Goal: Task Accomplishment & Management: Use online tool/utility

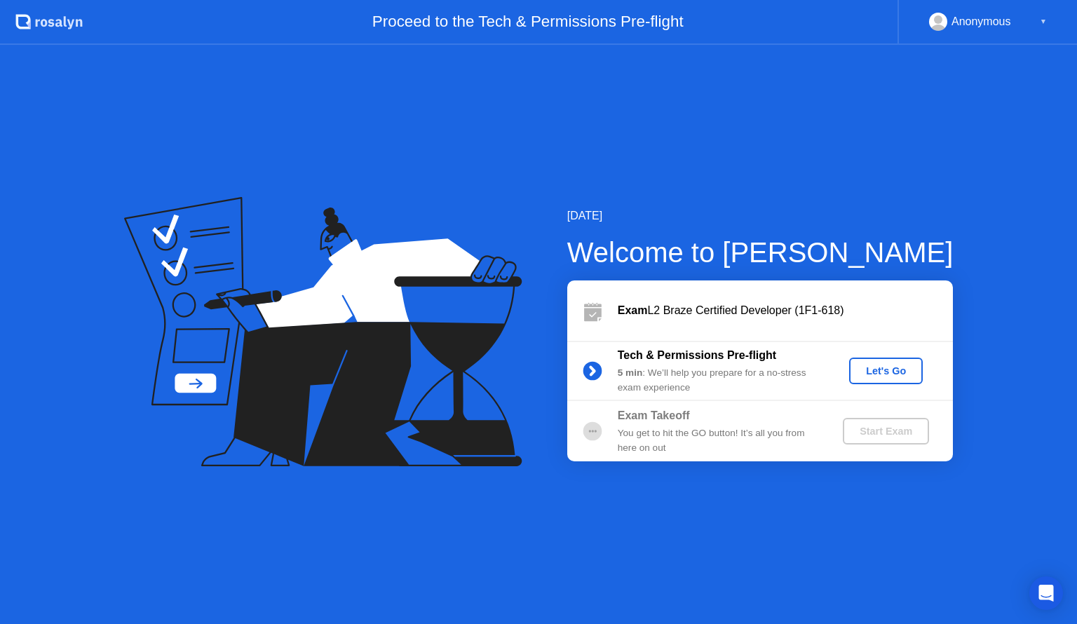
click at [871, 372] on div "Let's Go" at bounding box center [886, 370] width 62 height 11
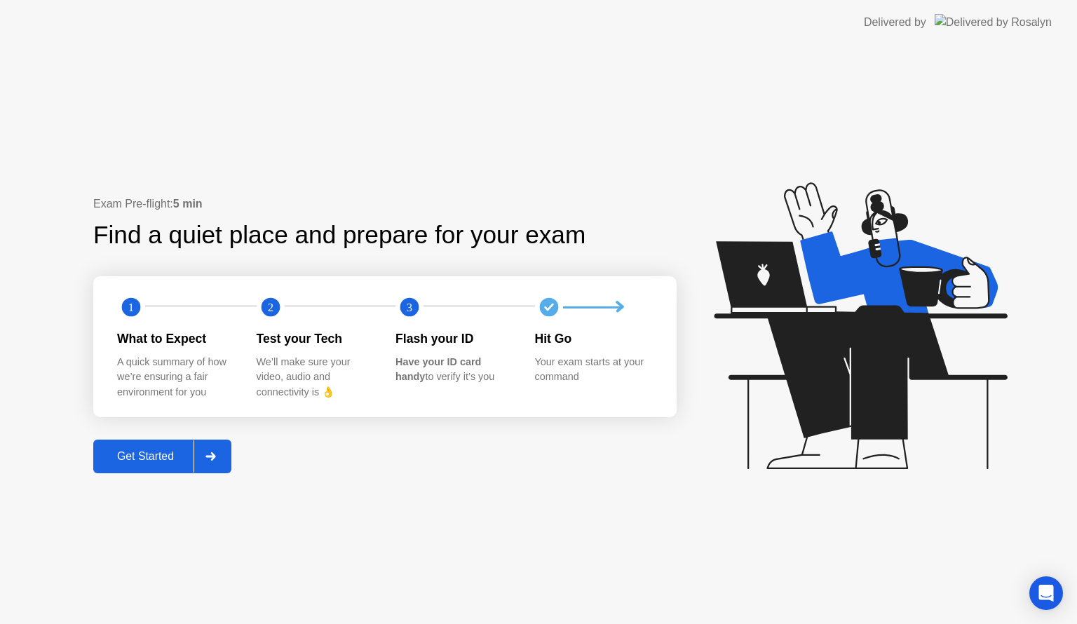
click at [150, 456] on div "Get Started" at bounding box center [145, 456] width 96 height 13
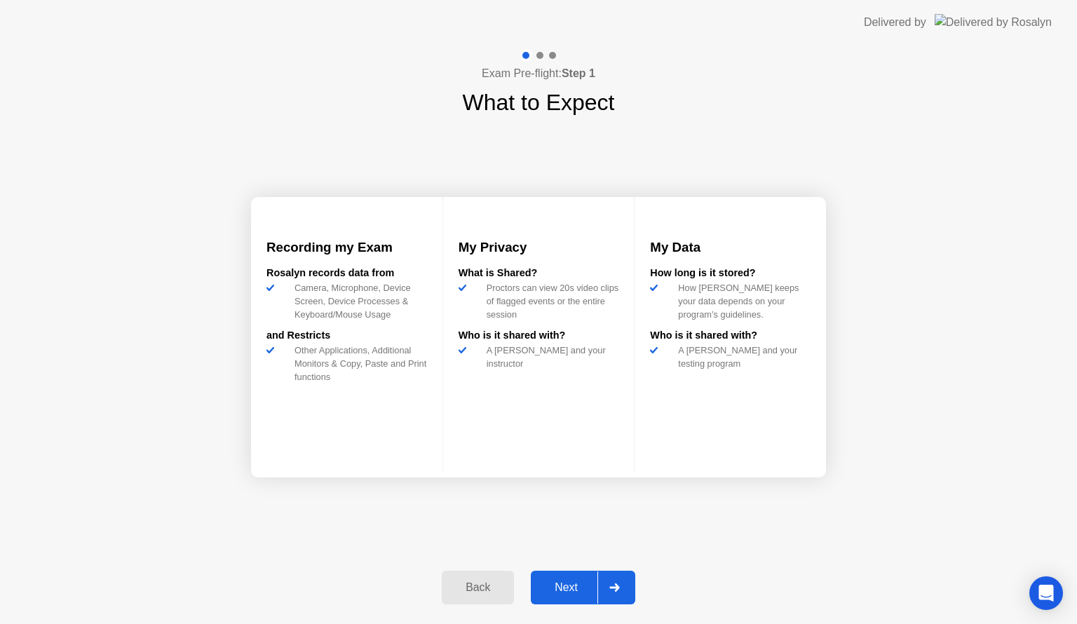
click at [583, 586] on div "Next" at bounding box center [566, 587] width 62 height 13
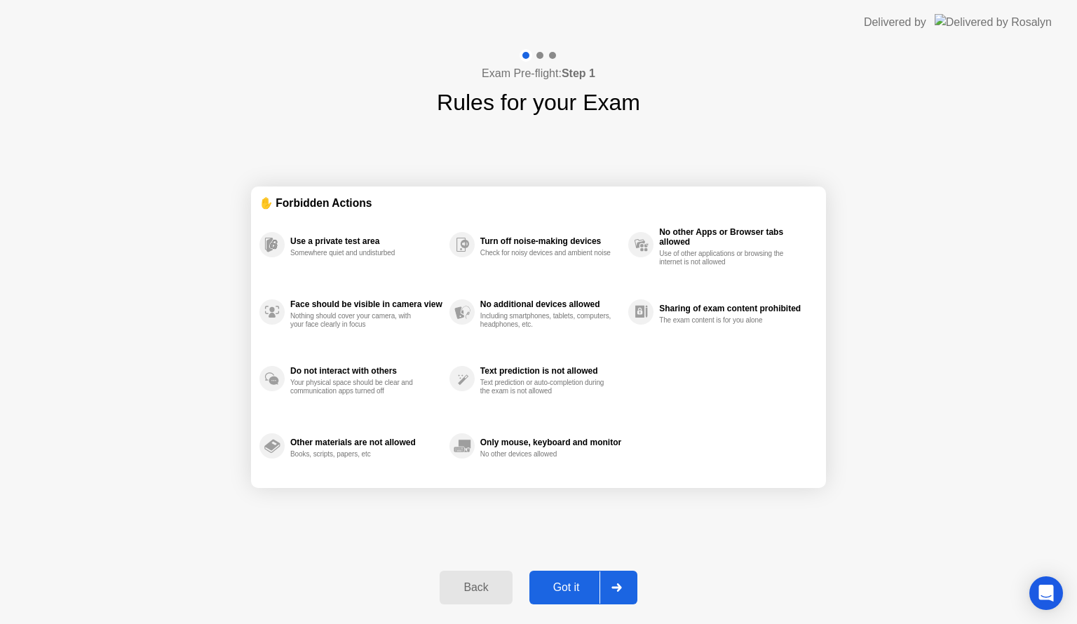
click at [583, 586] on div "Got it" at bounding box center [567, 587] width 66 height 13
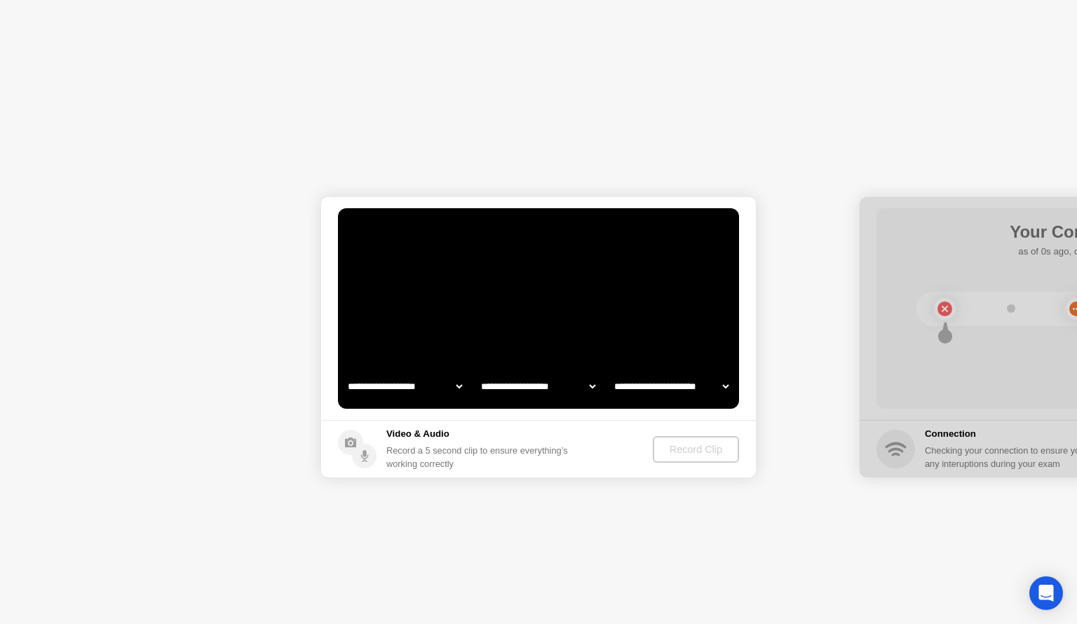
select select "**********"
select select "*******"
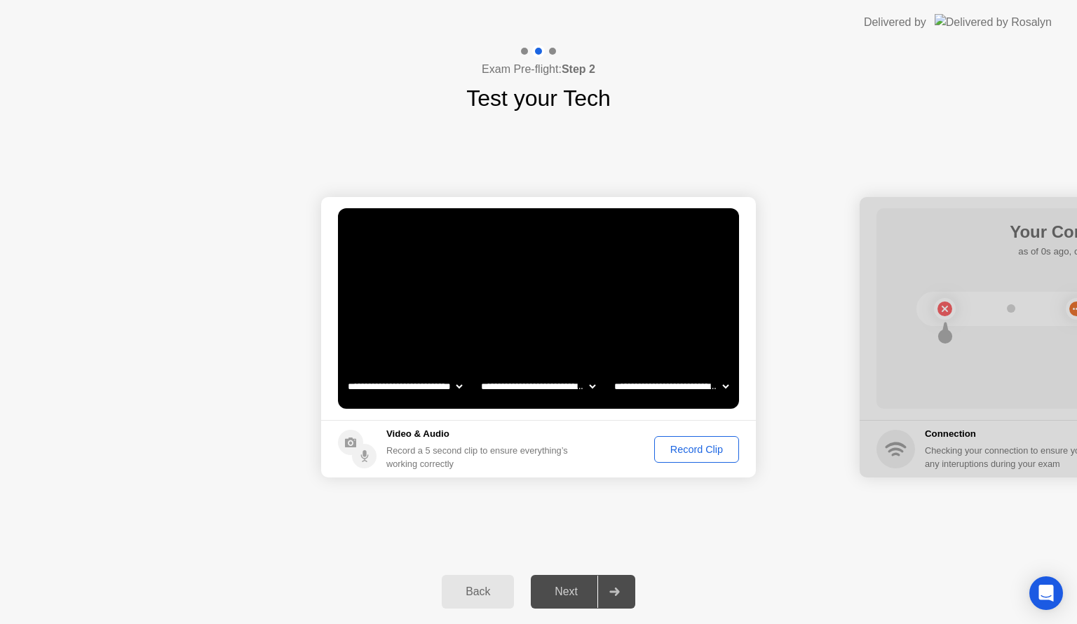
click at [992, 0] on div "Delivered by" at bounding box center [958, 22] width 188 height 45
click at [684, 458] on button "Record Clip" at bounding box center [696, 449] width 85 height 27
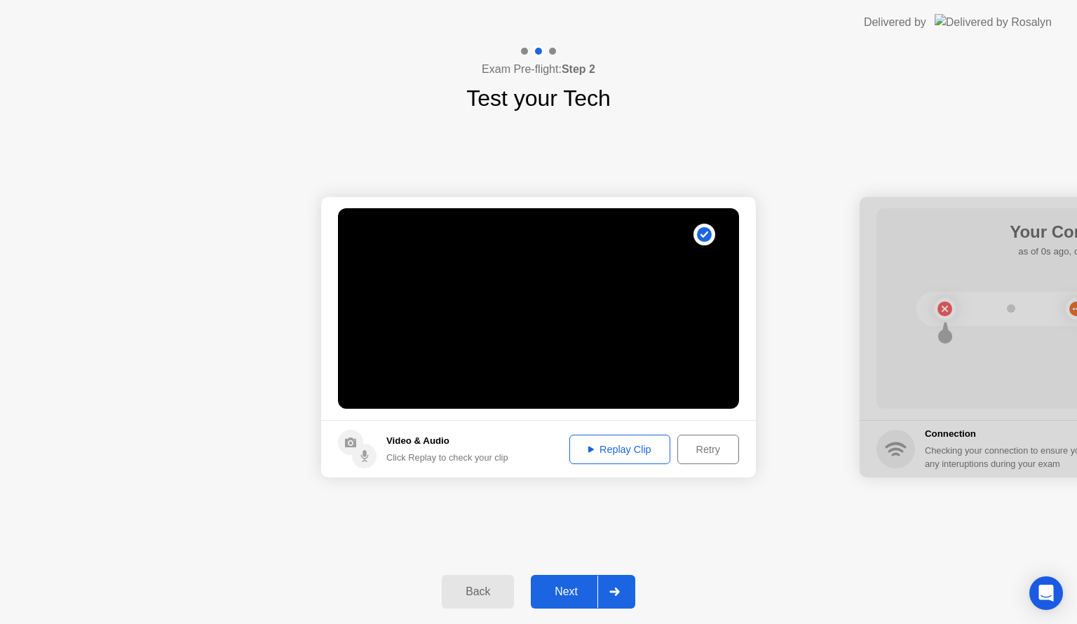
click at [579, 596] on div "Next" at bounding box center [566, 592] width 62 height 13
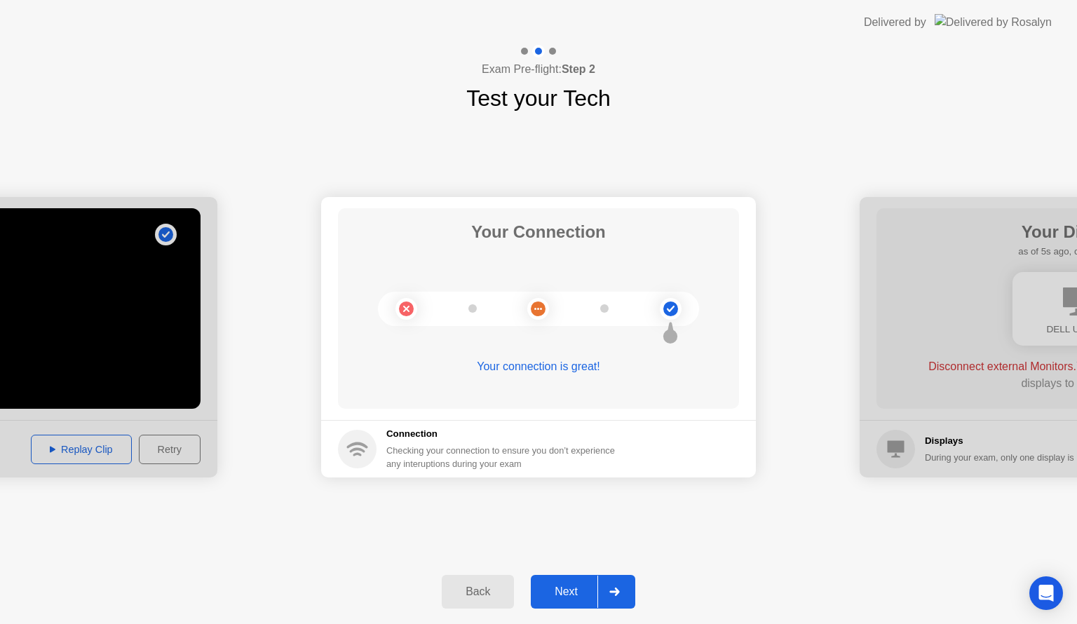
click at [665, 532] on div "**********" at bounding box center [538, 337] width 1077 height 445
click at [568, 596] on div "Next" at bounding box center [566, 592] width 62 height 13
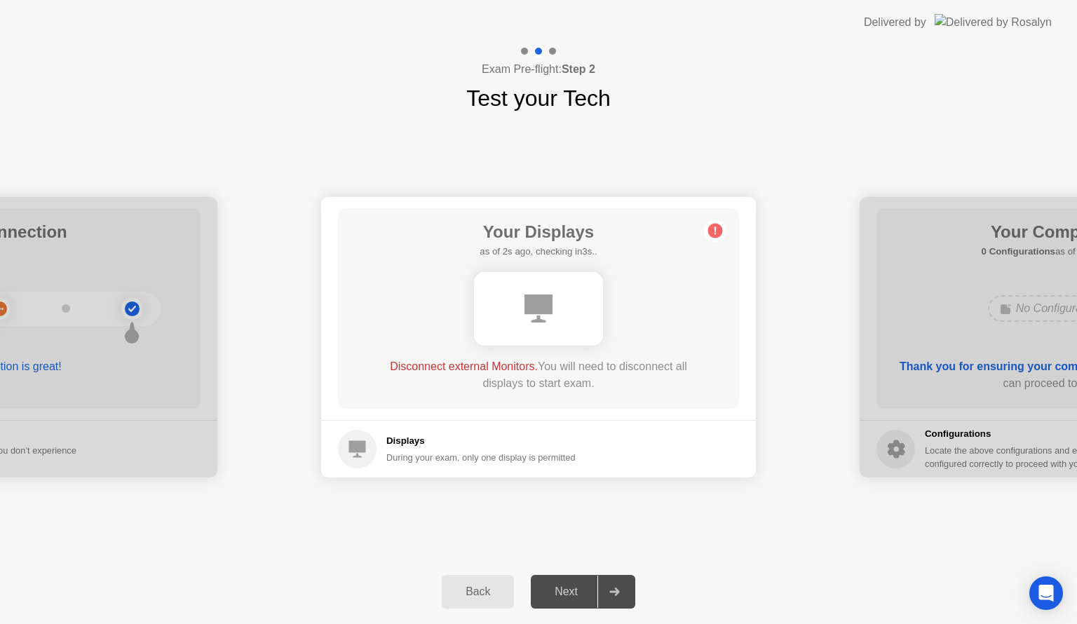
click at [578, 589] on div "Next" at bounding box center [566, 592] width 62 height 13
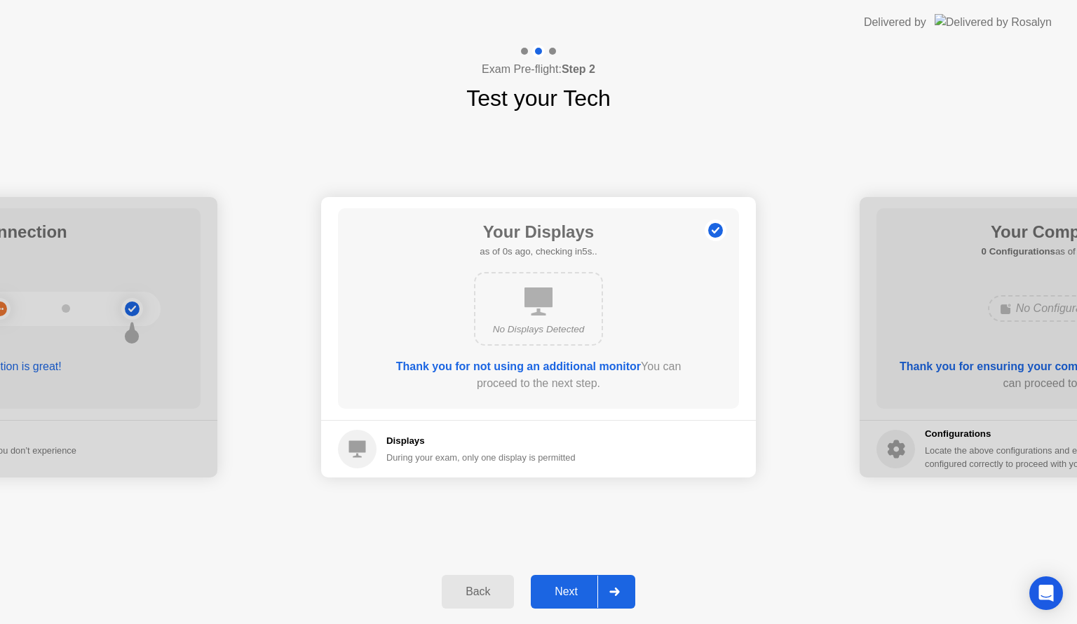
click at [580, 589] on div "Next" at bounding box center [566, 592] width 62 height 13
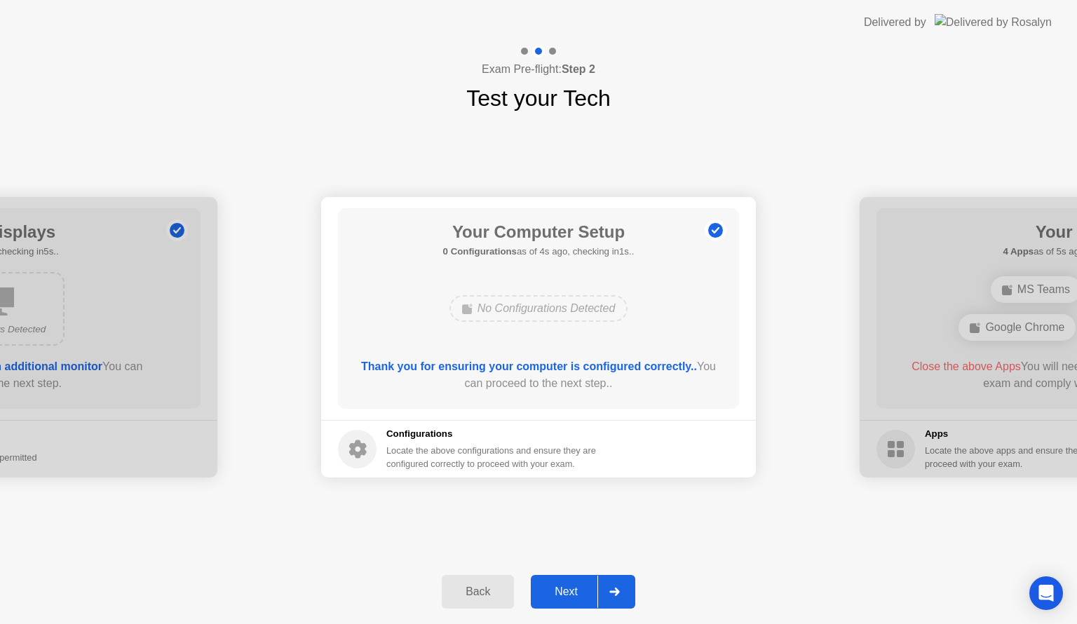
click at [580, 589] on div "Next" at bounding box center [566, 592] width 62 height 13
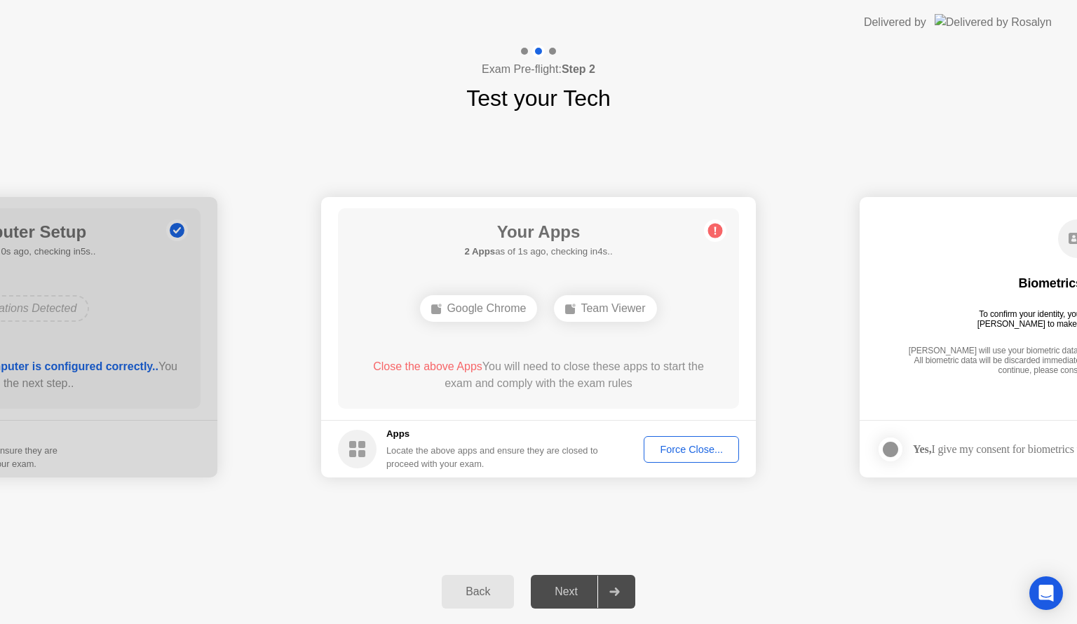
click at [695, 449] on div "Force Close..." at bounding box center [692, 449] width 86 height 11
click at [483, 301] on div "Google Chrome" at bounding box center [478, 308] width 117 height 27
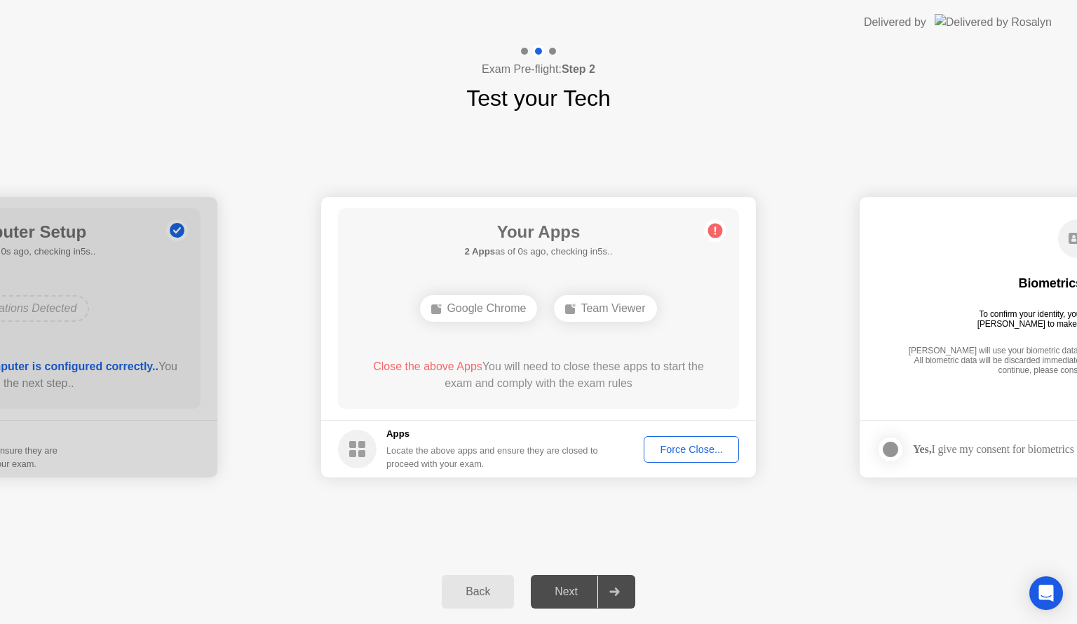
click at [684, 446] on div "Force Close..." at bounding box center [692, 449] width 86 height 11
